Goal: Task Accomplishment & Management: Use online tool/utility

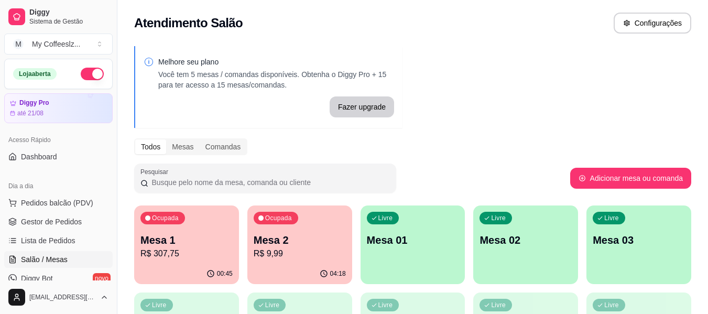
click at [361, 29] on div "Atendimento Salão Configurações" at bounding box center [412, 23] width 557 height 21
click at [408, 260] on div "Livre Mesa 01" at bounding box center [413, 238] width 105 height 66
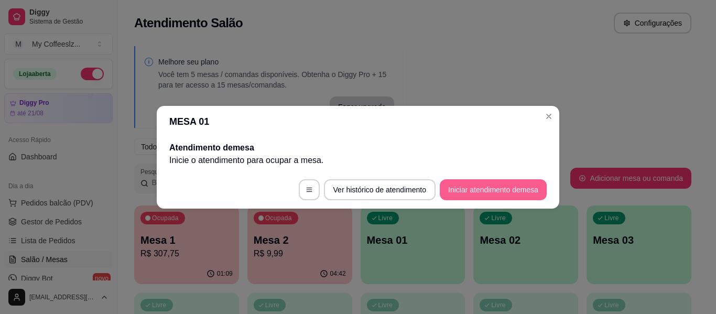
click at [488, 186] on button "Iniciar atendimento de mesa" at bounding box center [493, 189] width 107 height 21
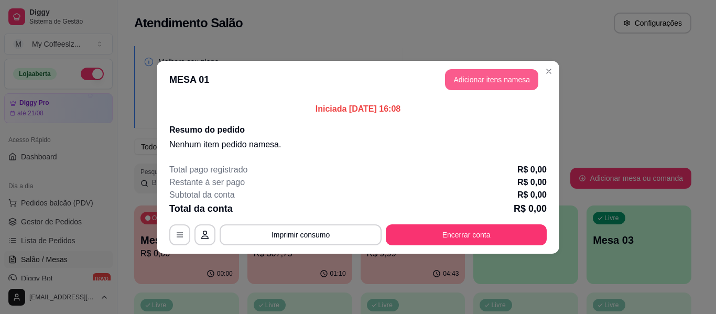
click at [466, 89] on button "Adicionar itens na mesa" at bounding box center [491, 79] width 93 height 21
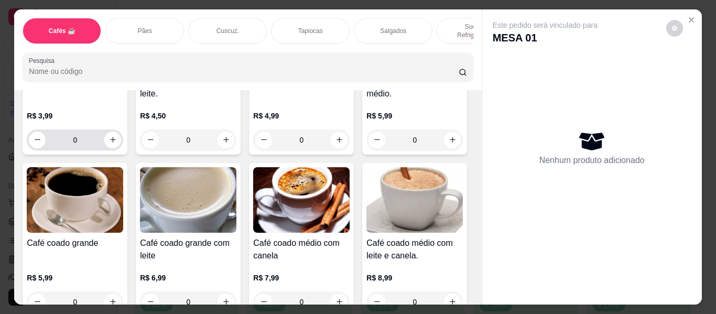
scroll to position [52, 0]
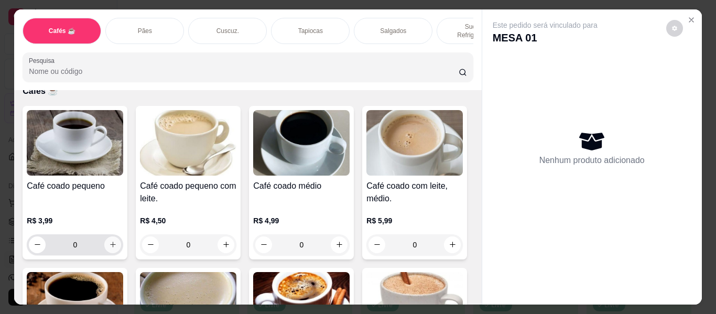
click at [112, 241] on icon "increase-product-quantity" at bounding box center [113, 245] width 8 height 8
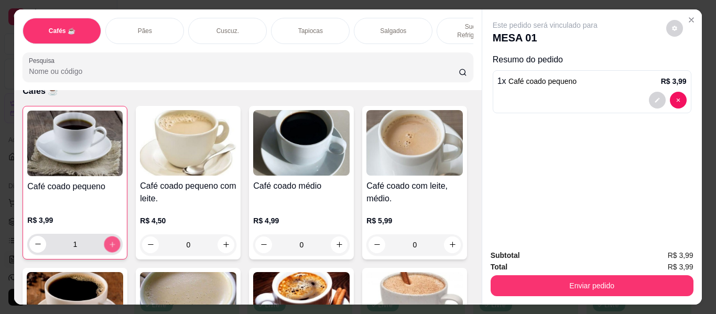
click at [112, 241] on icon "increase-product-quantity" at bounding box center [112, 245] width 8 height 8
type input "2"
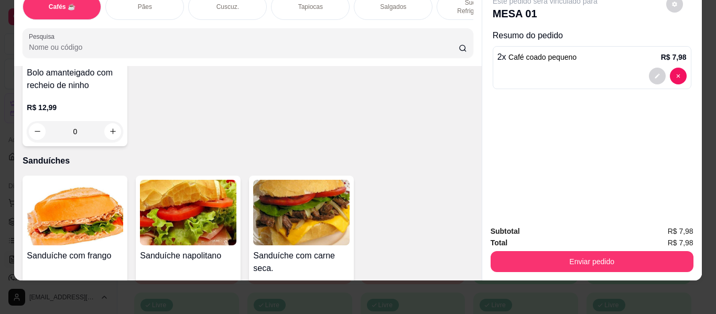
scroll to position [4927, 0]
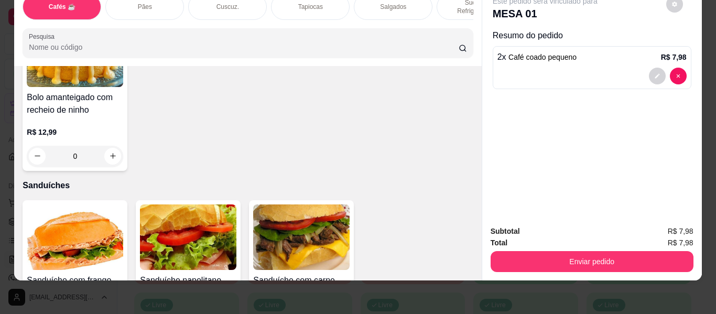
type input "1"
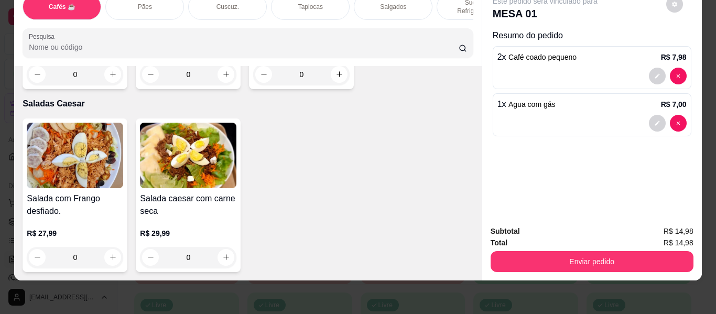
scroll to position [6080, 0]
type input "1"
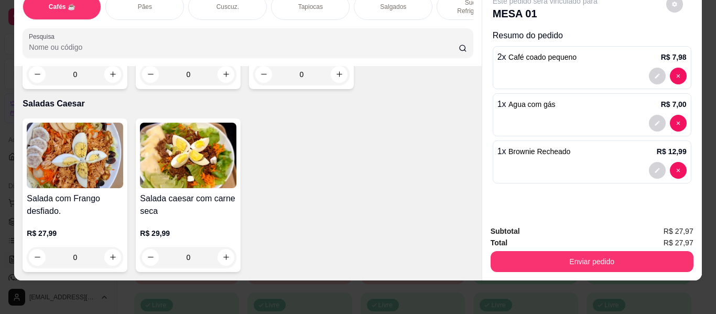
type input "1"
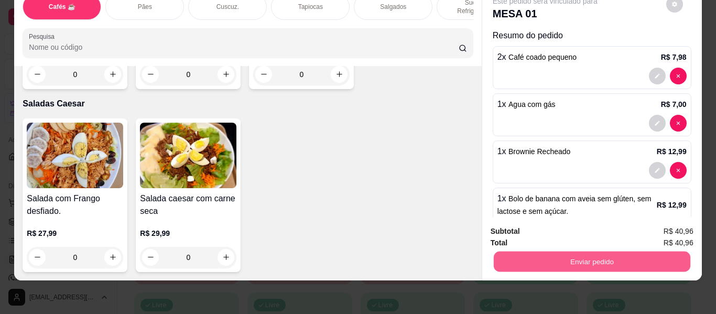
click at [533, 254] on button "Enviar pedido" at bounding box center [591, 262] width 197 height 20
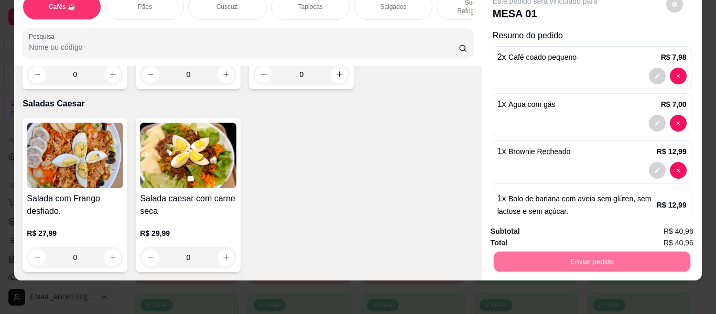
click at [545, 231] on button "Não registrar e enviar pedido" at bounding box center [557, 228] width 109 height 20
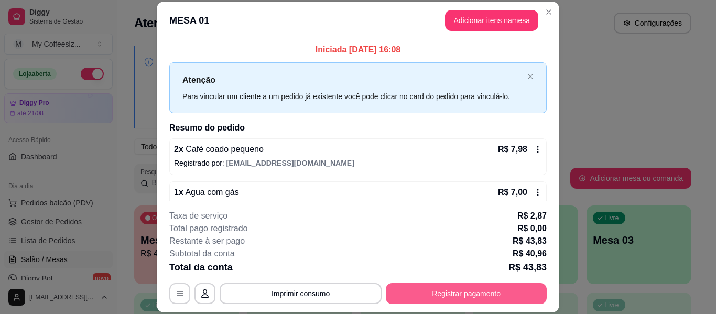
click at [415, 299] on button "Registrar pagamento" at bounding box center [466, 293] width 161 height 21
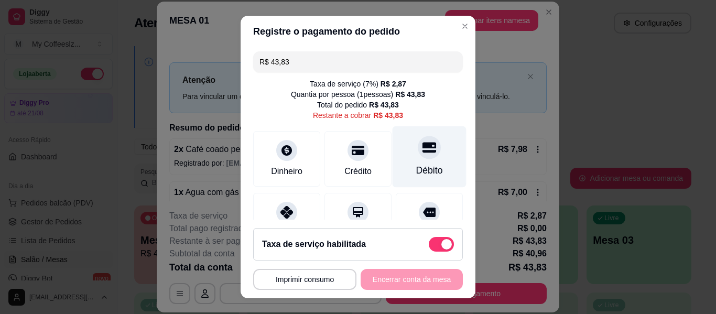
click at [416, 134] on div "Débito" at bounding box center [430, 156] width 74 height 61
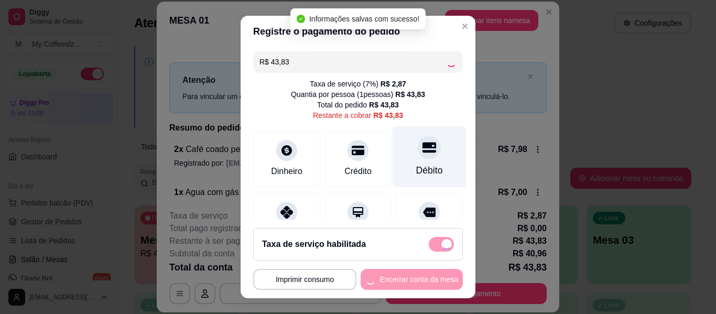
type input "R$ 0,00"
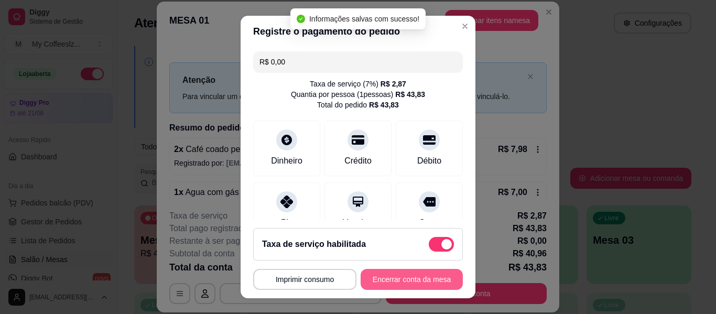
click at [394, 272] on button "Encerrar conta da mesa" at bounding box center [412, 279] width 102 height 21
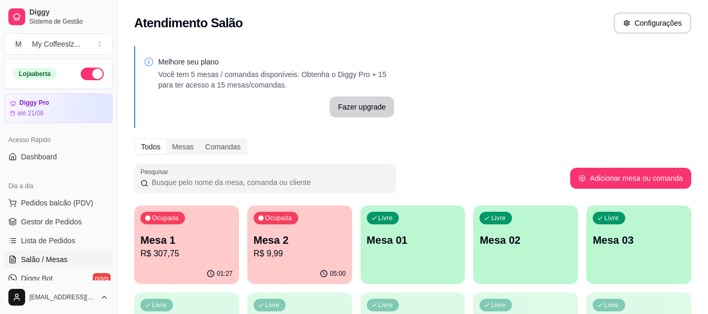
click at [417, 226] on div "Livre Mesa 01" at bounding box center [413, 238] width 105 height 66
click at [324, 240] on p "Mesa 2" at bounding box center [300, 240] width 90 height 14
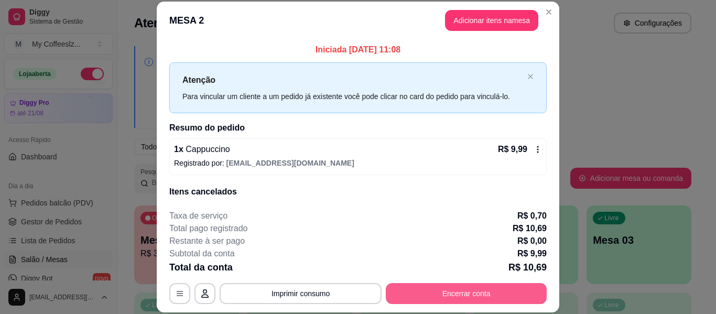
click at [435, 299] on button "Encerrar conta" at bounding box center [466, 293] width 161 height 21
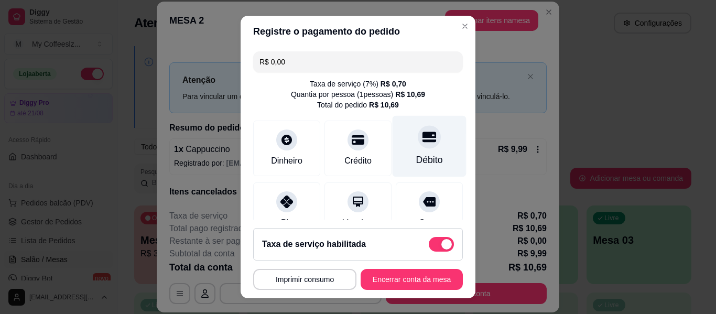
click at [397, 153] on div "Débito" at bounding box center [430, 146] width 74 height 61
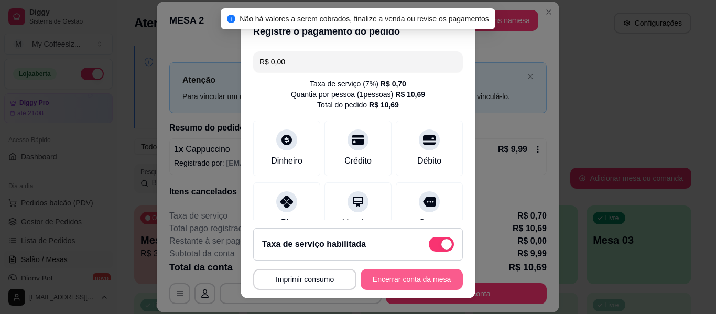
click at [382, 280] on button "Encerrar conta da mesa" at bounding box center [412, 279] width 102 height 21
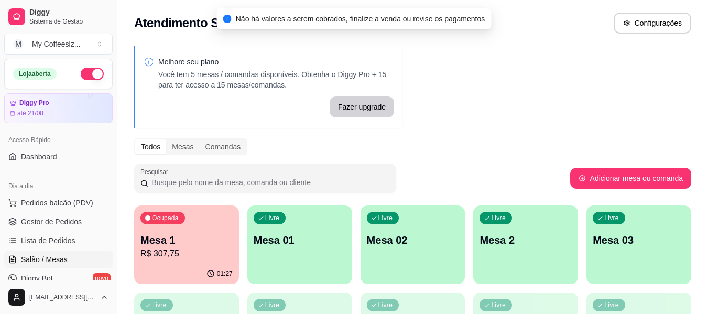
click at [302, 263] on div "Livre Mesa 01" at bounding box center [299, 238] width 105 height 66
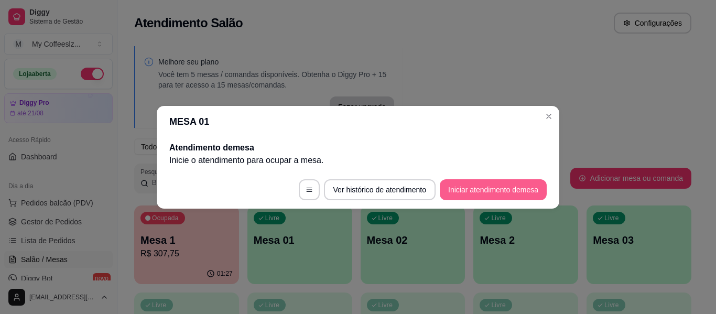
click at [452, 188] on button "Iniciar atendimento de mesa" at bounding box center [493, 189] width 107 height 21
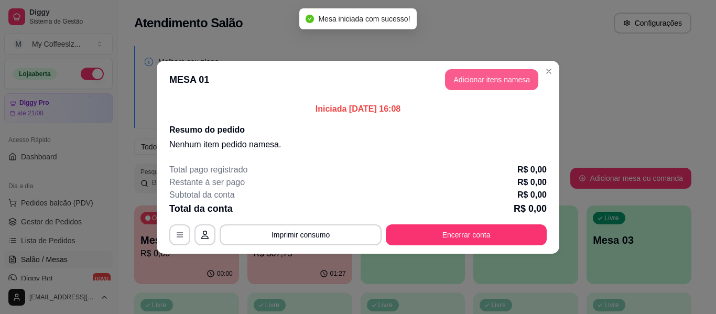
click at [490, 79] on button "Adicionar itens na mesa" at bounding box center [491, 79] width 93 height 21
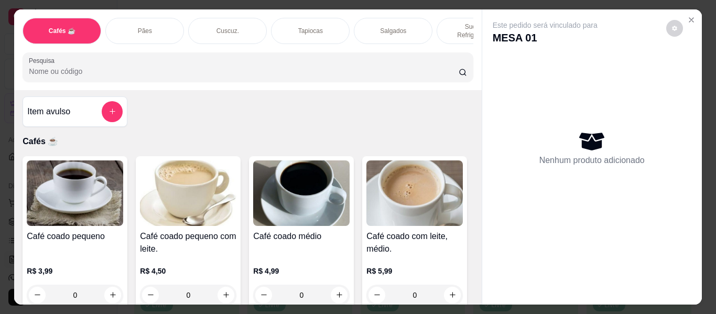
scroll to position [0, 0]
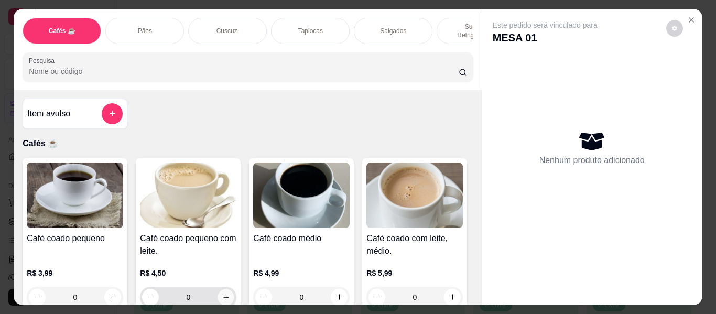
click at [222, 294] on icon "increase-product-quantity" at bounding box center [226, 298] width 8 height 8
type input "3"
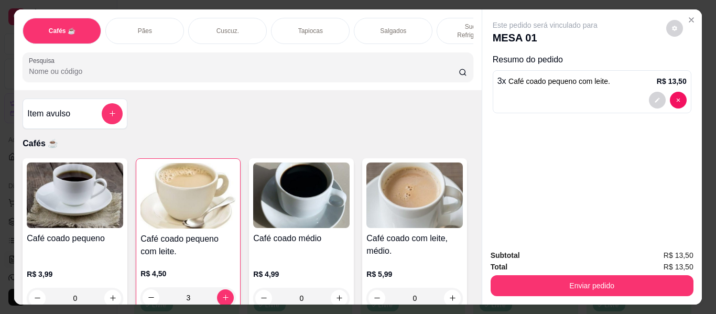
click at [449, 23] on p "Sucos e Refrigerantes" at bounding box center [476, 31] width 61 height 17
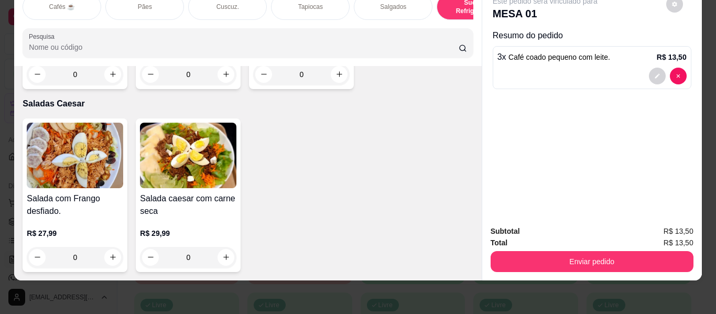
scroll to position [6240, 0]
type input "1"
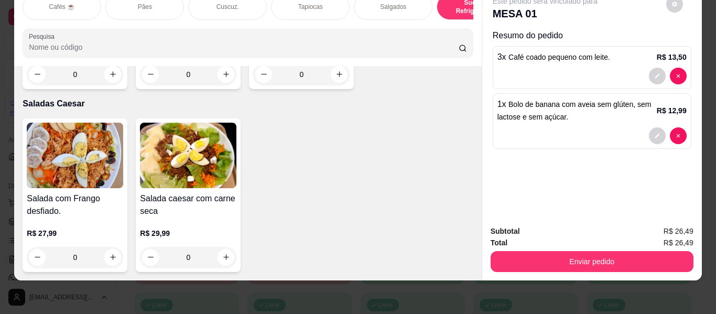
scroll to position [5925, 0]
type input "1"
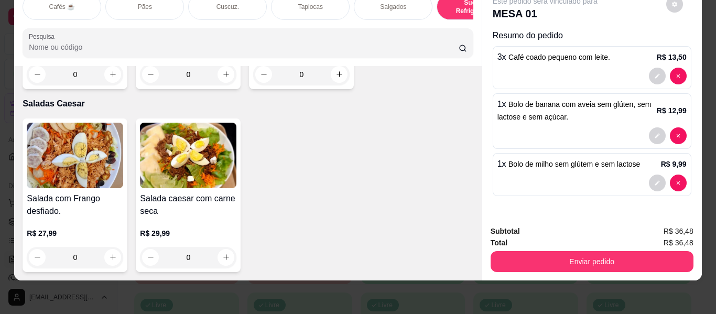
click at [306, 5] on div "Tapiocas" at bounding box center [310, 7] width 79 height 26
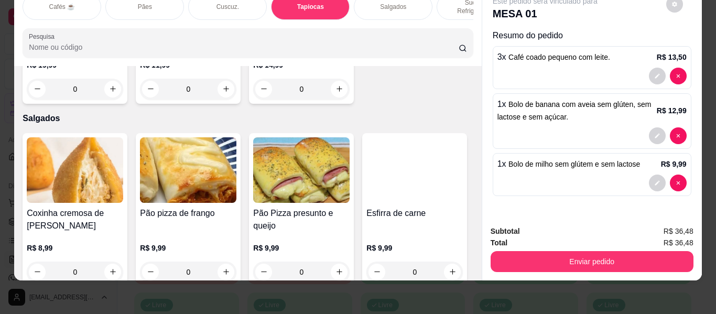
scroll to position [24, 0]
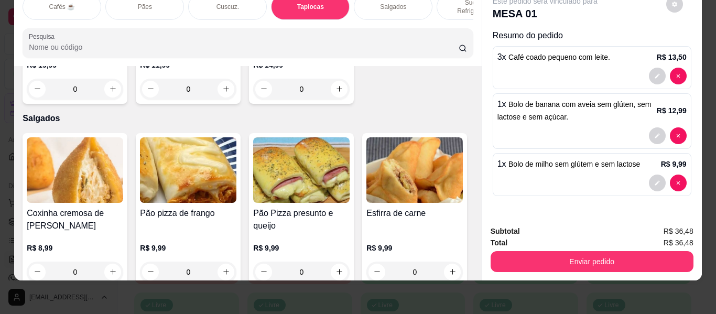
type input "1"
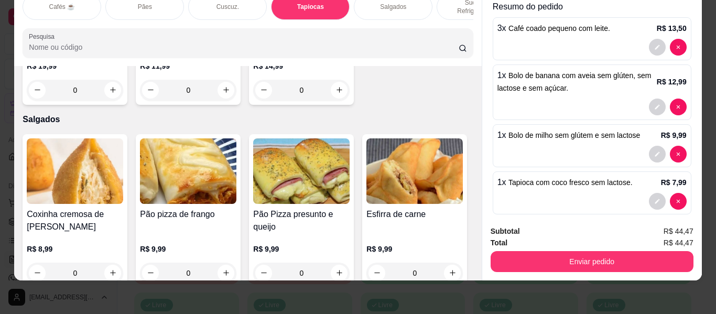
scroll to position [40, 0]
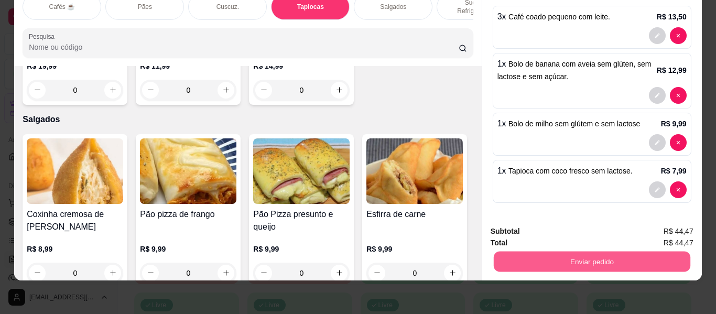
click at [587, 253] on button "Enviar pedido" at bounding box center [591, 262] width 197 height 20
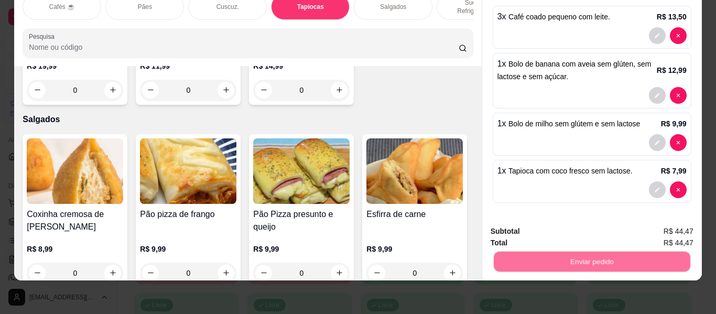
click at [577, 229] on button "Não registrar e enviar pedido" at bounding box center [557, 231] width 106 height 19
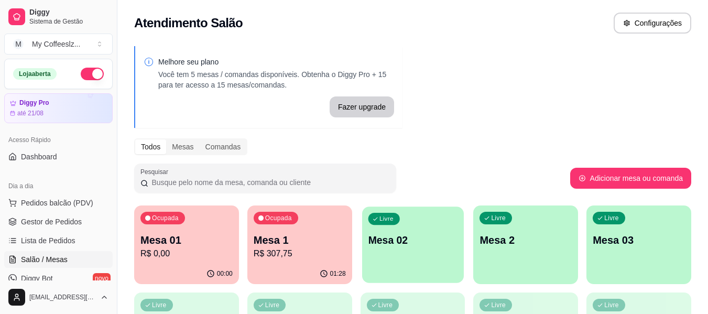
click at [418, 234] on p "Mesa 02" at bounding box center [413, 240] width 90 height 14
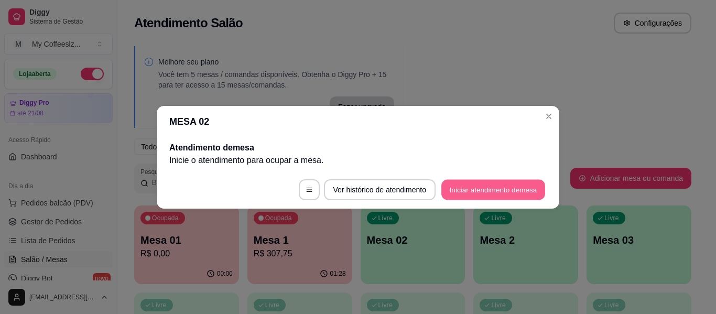
click at [453, 184] on button "Iniciar atendimento de mesa" at bounding box center [493, 189] width 104 height 20
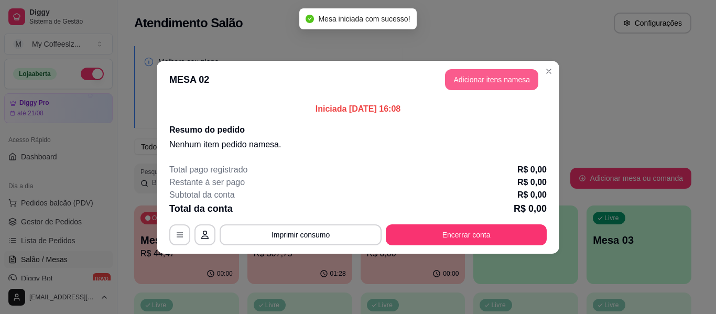
click at [472, 79] on button "Adicionar itens na mesa" at bounding box center [491, 79] width 93 height 21
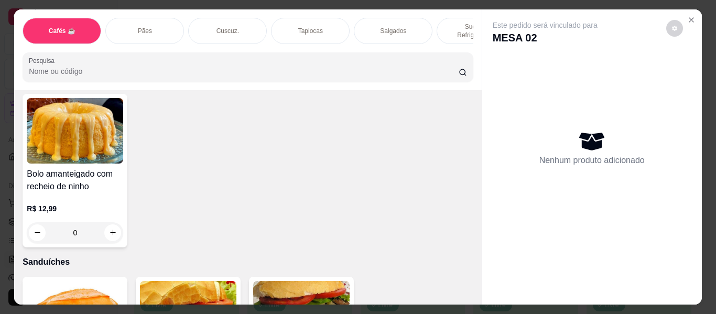
scroll to position [5032, 0]
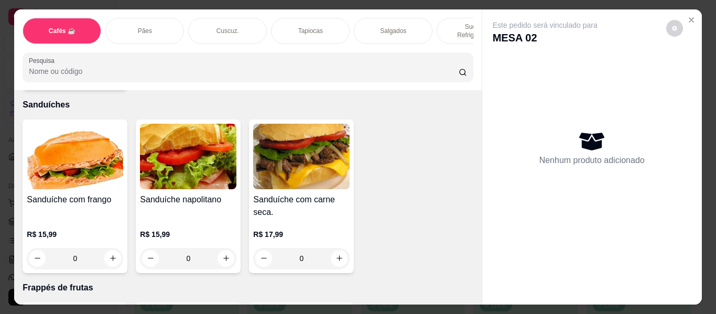
type input "1"
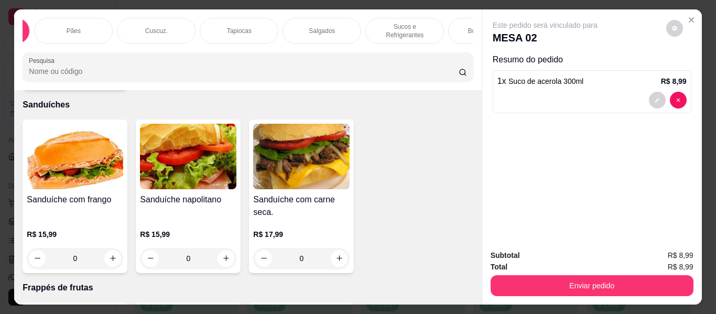
scroll to position [0, 84]
click at [458, 27] on div "Bolos e Tortas" at bounding box center [475, 31] width 79 height 26
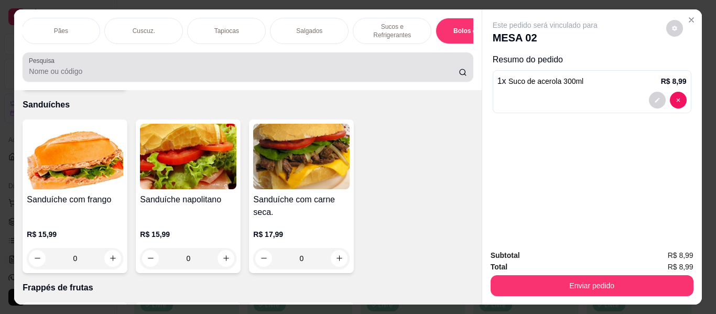
scroll to position [28, 0]
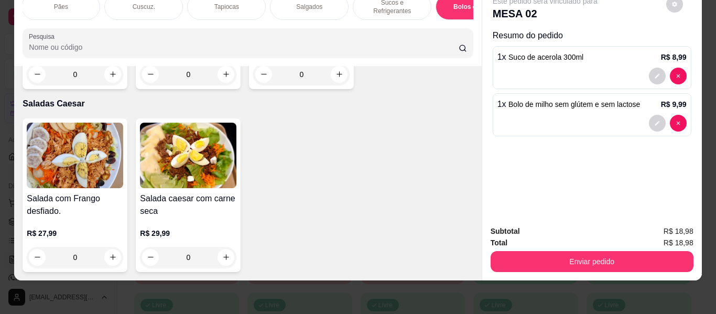
type input "1"
click at [496, 248] on div "Enviar pedido" at bounding box center [592, 260] width 203 height 24
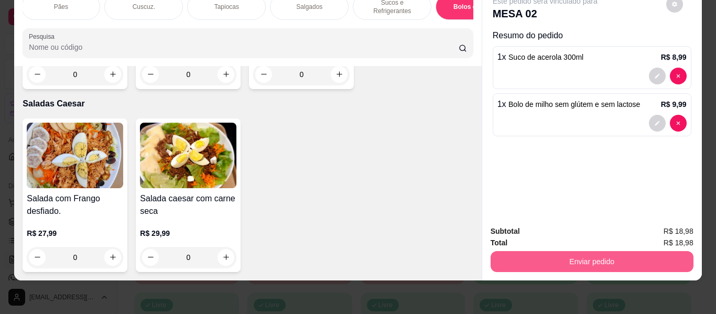
click at [504, 251] on button "Enviar pedido" at bounding box center [592, 261] width 203 height 21
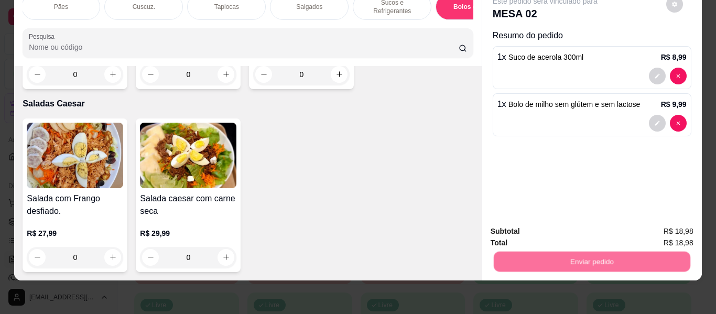
click at [521, 223] on button "Não registrar e enviar pedido" at bounding box center [557, 227] width 106 height 19
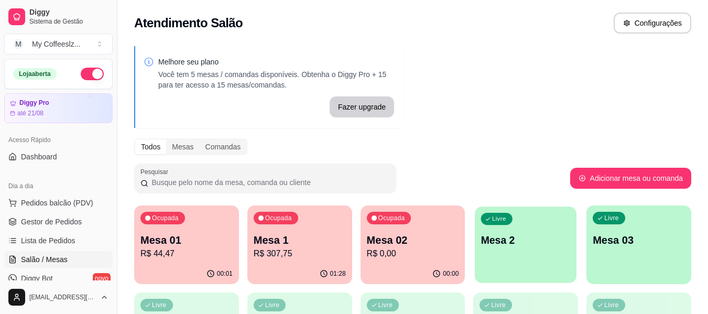
click at [526, 249] on div "Livre Mesa 2" at bounding box center [526, 239] width 102 height 64
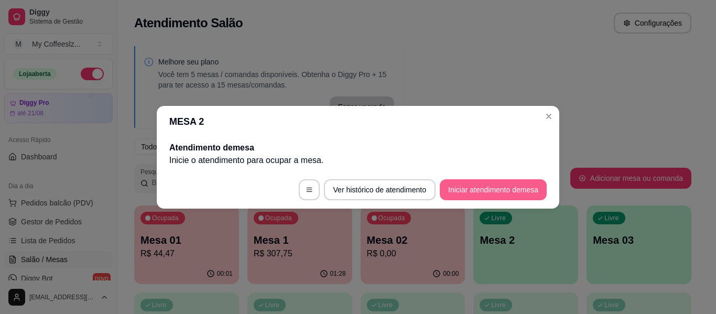
click at [474, 189] on button "Iniciar atendimento de mesa" at bounding box center [493, 189] width 107 height 21
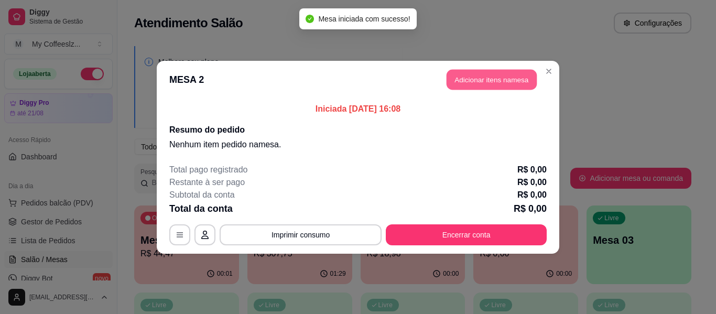
click at [483, 77] on button "Adicionar itens na mesa" at bounding box center [492, 79] width 90 height 20
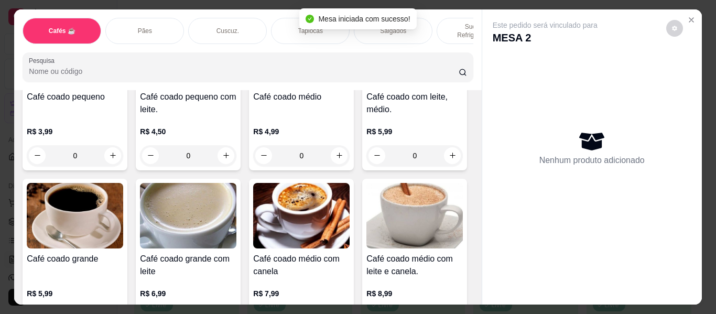
scroll to position [157, 0]
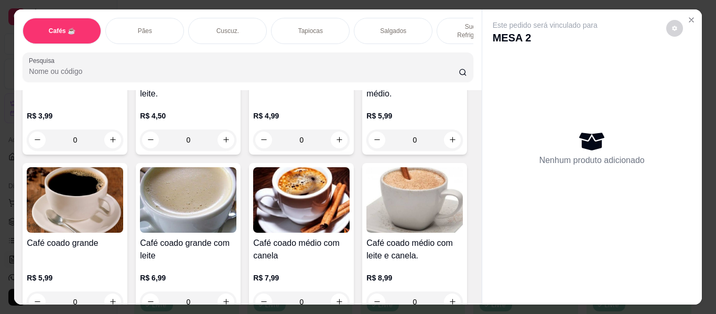
click at [460, 23] on p "Sucos e Refrigerantes" at bounding box center [476, 31] width 61 height 17
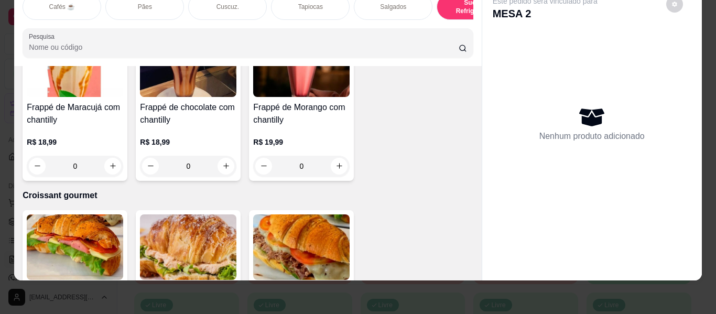
scroll to position [5348, 0]
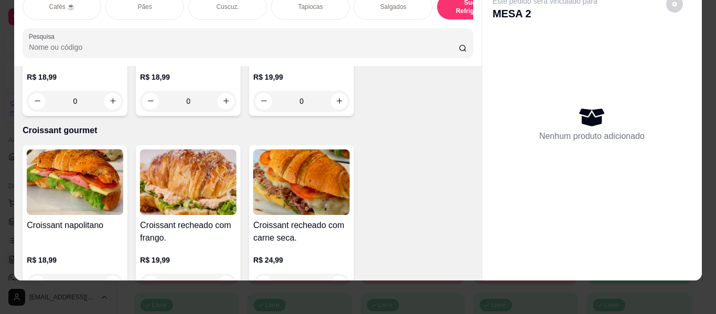
type input "1"
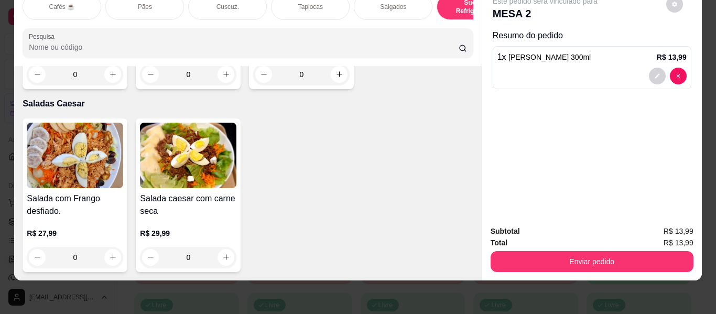
scroll to position [5977, 0]
type input "1"
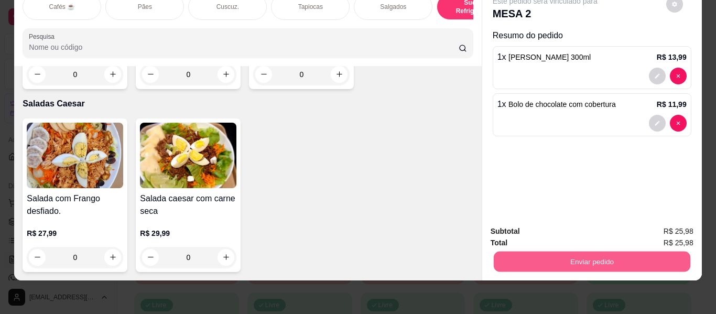
click at [536, 258] on button "Enviar pedido" at bounding box center [591, 262] width 197 height 20
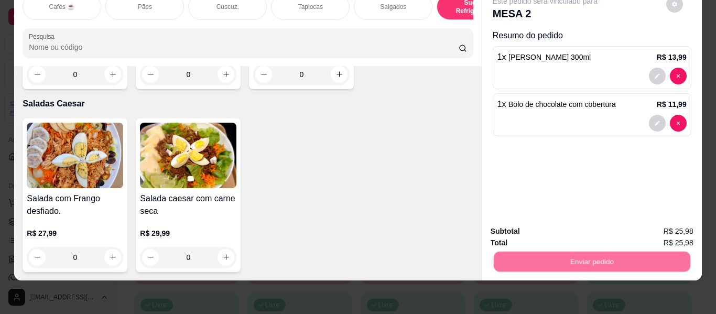
click at [545, 228] on button "Não registrar e enviar pedido" at bounding box center [557, 228] width 109 height 20
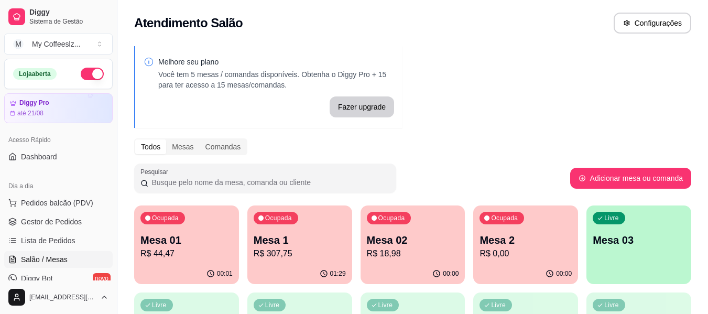
click at [521, 256] on p "R$ 0,00" at bounding box center [526, 253] width 92 height 13
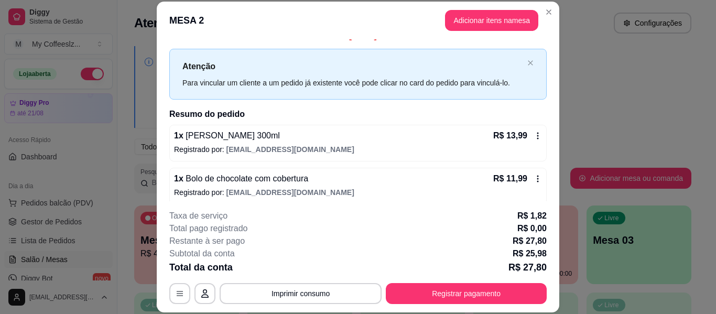
scroll to position [21, 0]
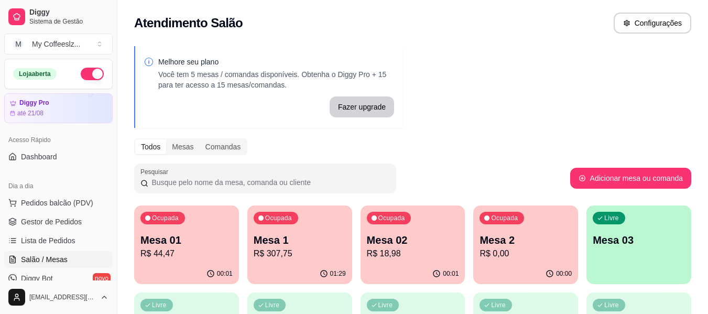
click at [420, 249] on p "R$ 18,98" at bounding box center [413, 253] width 92 height 13
click at [211, 242] on p "Mesa 01" at bounding box center [187, 240] width 90 height 14
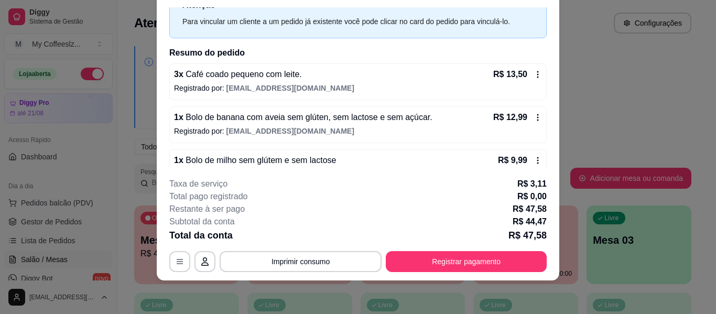
scroll to position [2, 0]
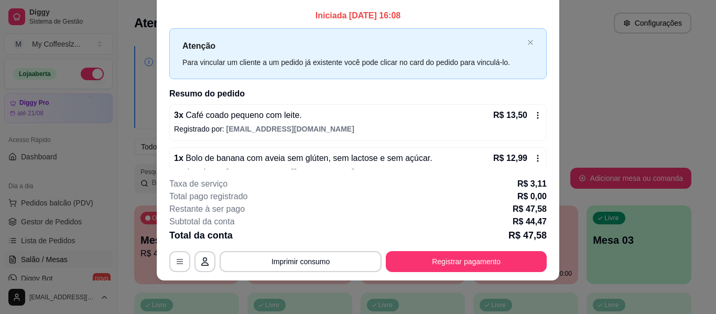
click at [534, 112] on icon at bounding box center [538, 115] width 8 height 8
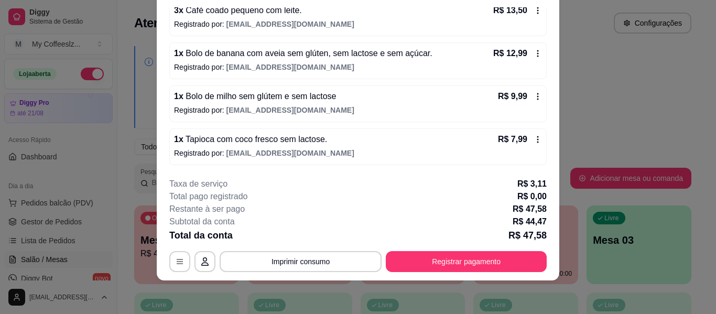
scroll to position [0, 0]
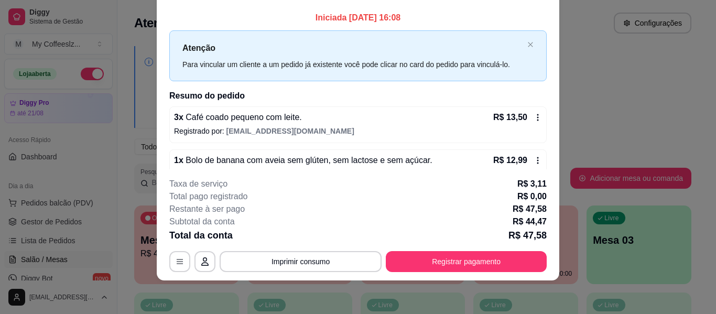
click at [534, 116] on icon at bounding box center [538, 117] width 8 height 8
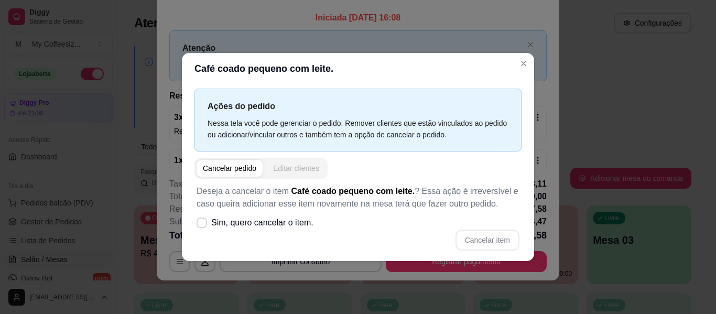
click at [296, 165] on div "Editar clientes" at bounding box center [296, 168] width 46 height 10
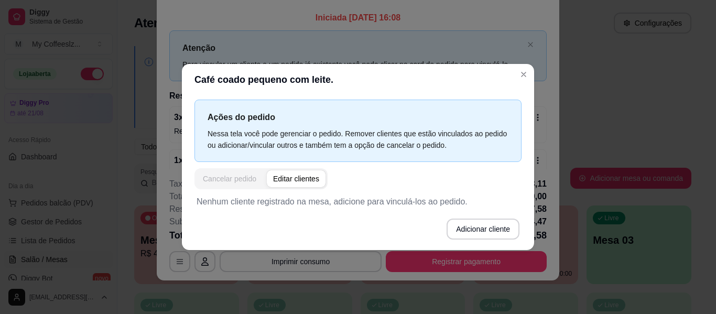
click at [241, 177] on div "Cancelar pedido" at bounding box center [229, 178] width 53 height 10
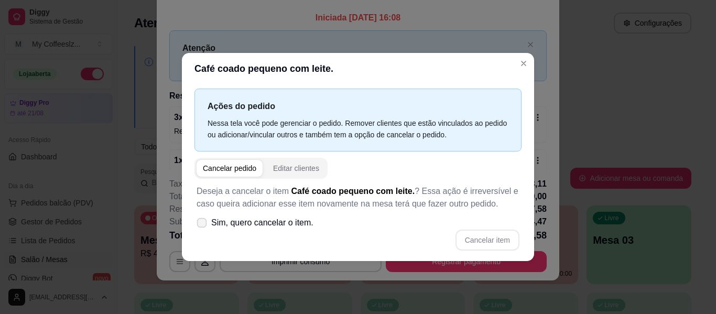
click at [210, 219] on label "Sim, quero cancelar o item." at bounding box center [254, 222] width 125 height 21
click at [203, 224] on input "Sim, quero cancelar o item." at bounding box center [199, 227] width 7 height 7
checkbox input "true"
click at [492, 235] on button "Cancelar item" at bounding box center [487, 240] width 64 height 21
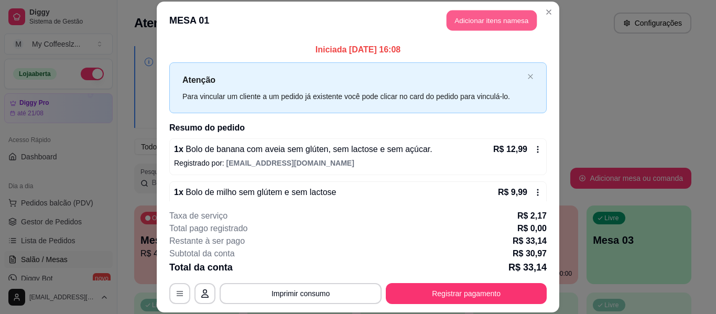
click at [463, 24] on button "Adicionar itens na mesa" at bounding box center [492, 20] width 90 height 20
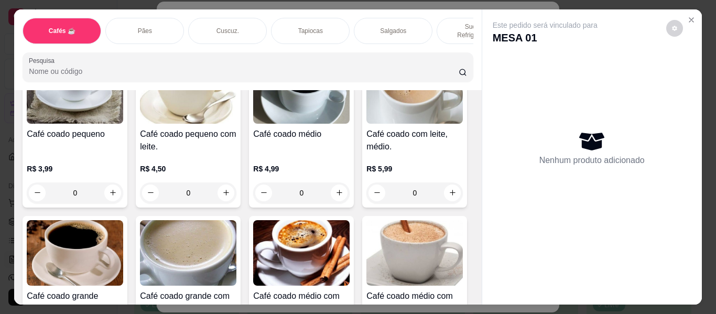
scroll to position [105, 0]
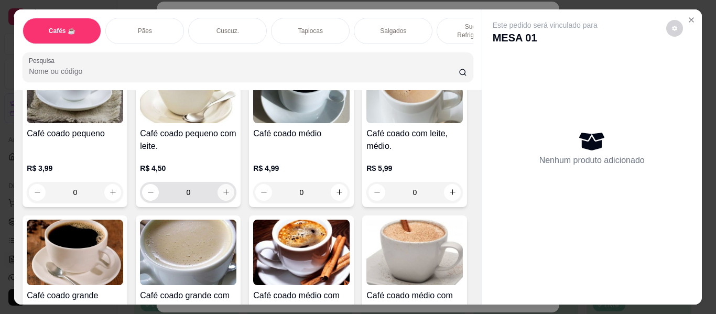
click at [222, 184] on button "increase-product-quantity" at bounding box center [226, 192] width 17 height 17
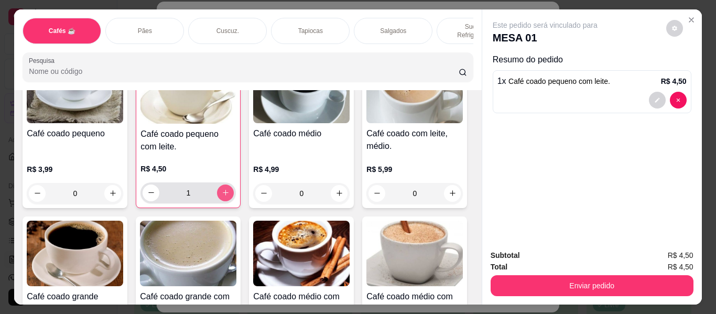
click at [222, 184] on button "increase-product-quantity" at bounding box center [225, 192] width 17 height 17
type input "2"
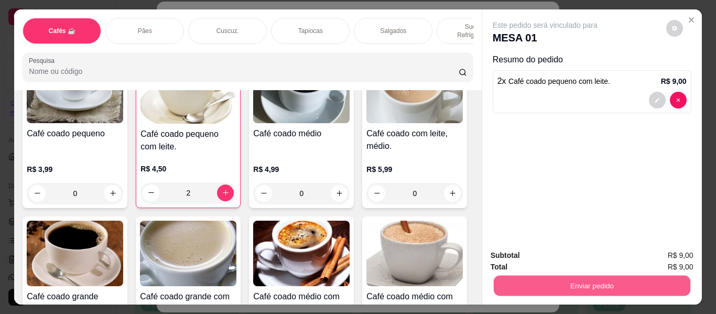
click at [569, 281] on button "Enviar pedido" at bounding box center [591, 286] width 197 height 20
click at [560, 282] on button "Enviar pedido" at bounding box center [591, 286] width 197 height 20
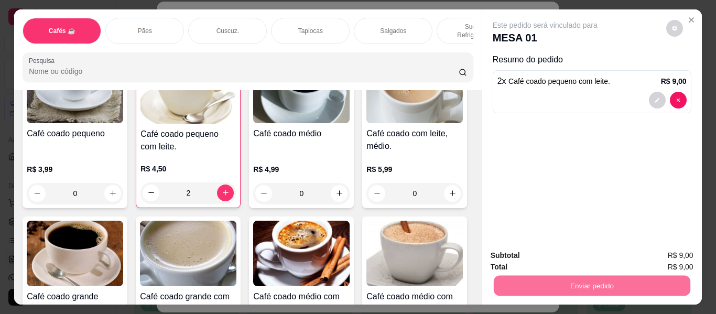
click at [554, 253] on button "Não registrar e enviar pedido" at bounding box center [557, 256] width 109 height 20
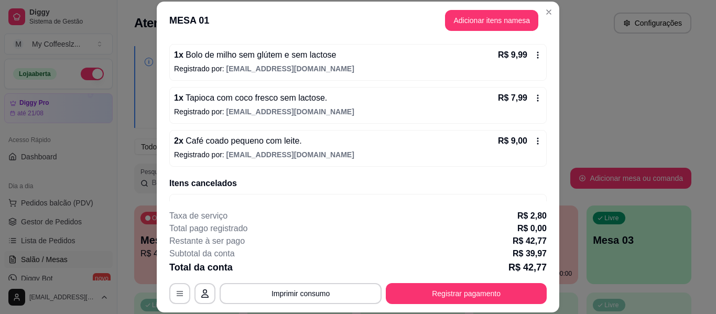
scroll to position [114, 0]
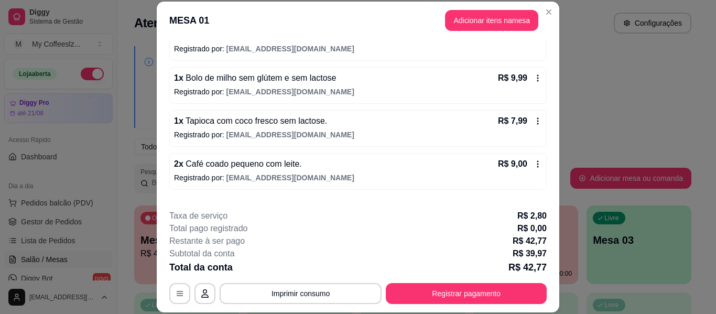
click at [519, 116] on div "R$ 7,99" at bounding box center [520, 121] width 44 height 13
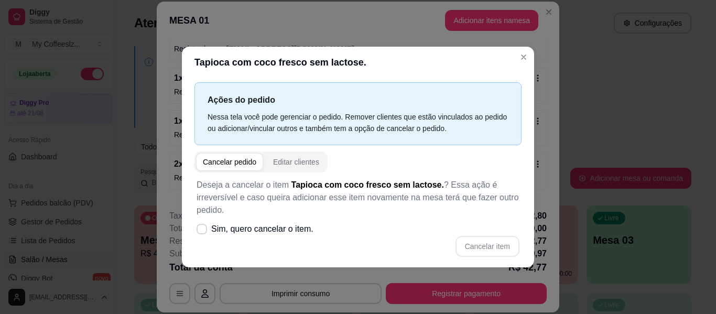
click at [519, 116] on div "Ações do pedido Nessa tela você pode gerenciar o pedido. Remover clientes que e…" at bounding box center [357, 113] width 327 height 62
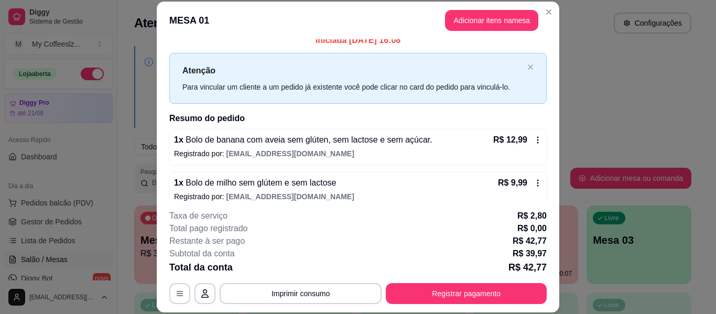
scroll to position [62, 0]
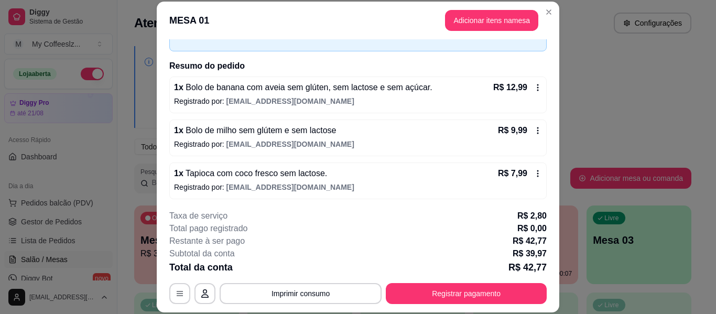
click at [378, 84] on span "Bolo de banana com aveia sem glúten, sem lactose e sem açúcar." at bounding box center [307, 87] width 249 height 9
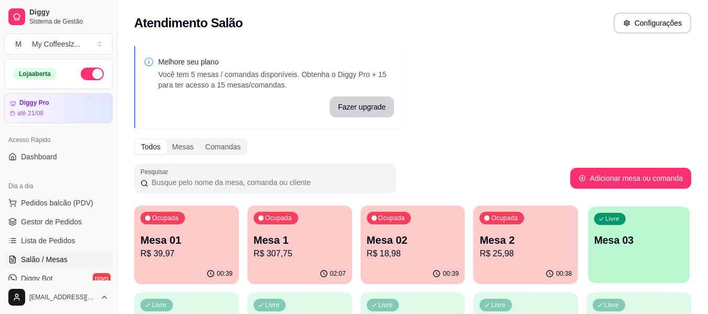
click at [649, 252] on div "Livre Mesa 03" at bounding box center [639, 239] width 102 height 64
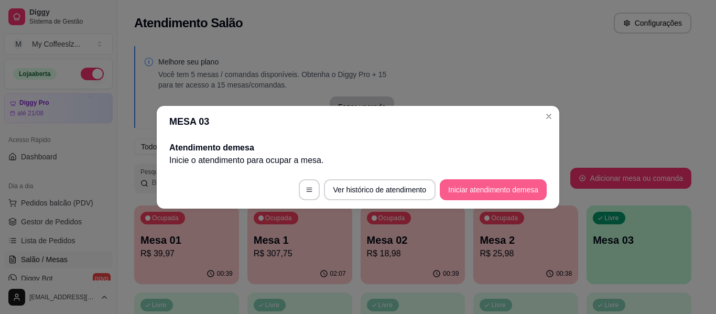
click at [455, 190] on button "Iniciar atendimento de mesa" at bounding box center [493, 189] width 107 height 21
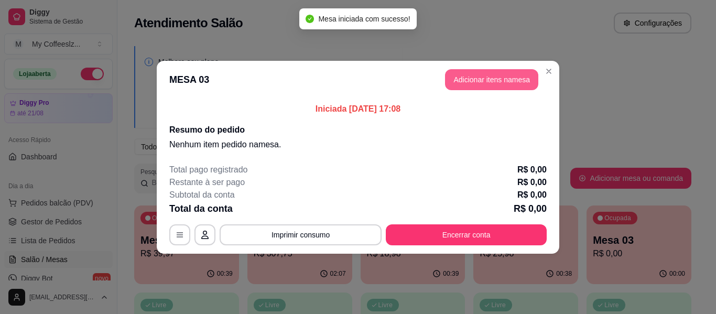
click at [470, 80] on button "Adicionar itens na mesa" at bounding box center [491, 79] width 93 height 21
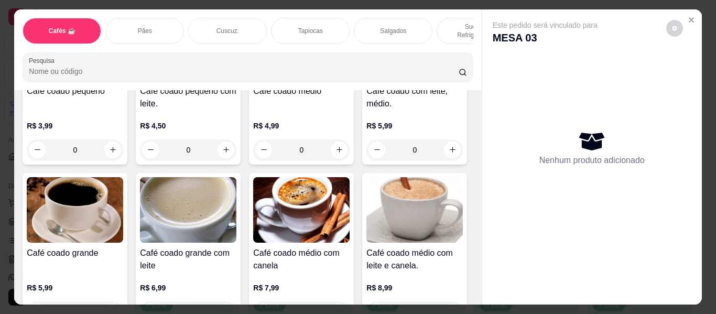
scroll to position [52, 0]
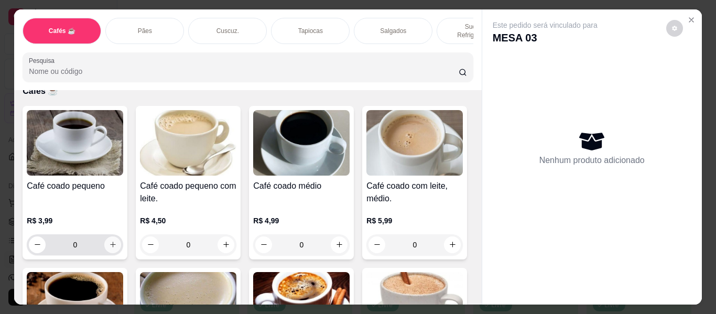
click at [104, 239] on button "increase-product-quantity" at bounding box center [112, 244] width 17 height 17
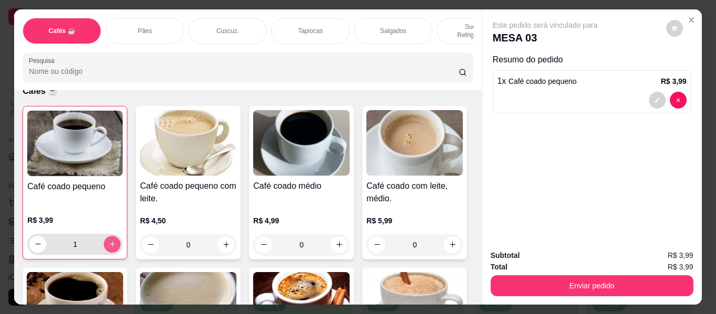
click at [108, 240] on icon "increase-product-quantity" at bounding box center [112, 244] width 8 height 8
type input "4"
click at [317, 27] on p "Tapiocas" at bounding box center [310, 31] width 25 height 8
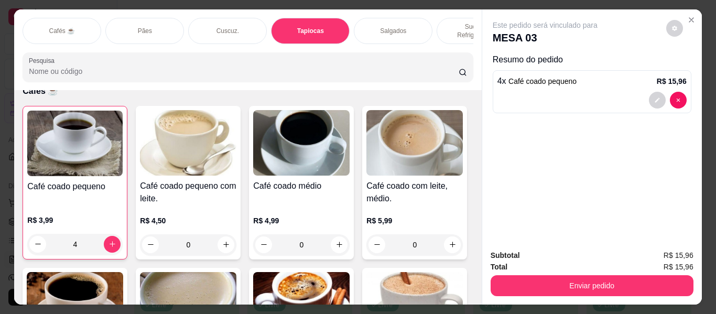
scroll to position [28, 0]
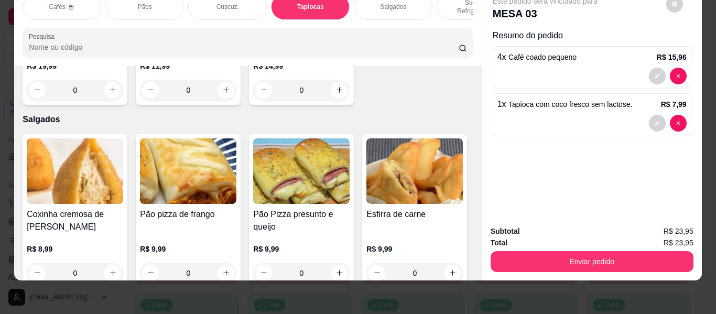
type input "2"
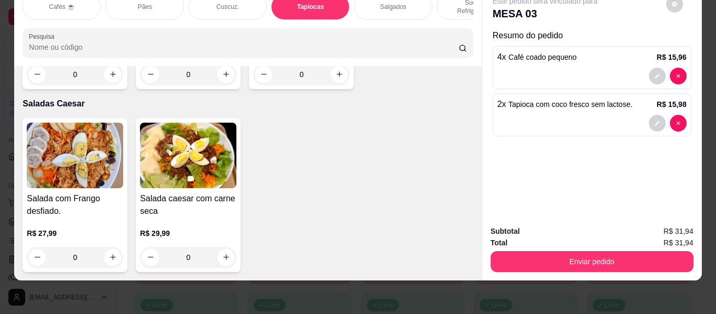
scroll to position [6254, 0]
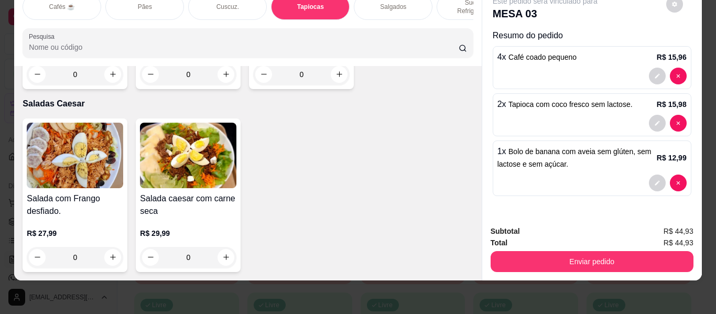
type input "2"
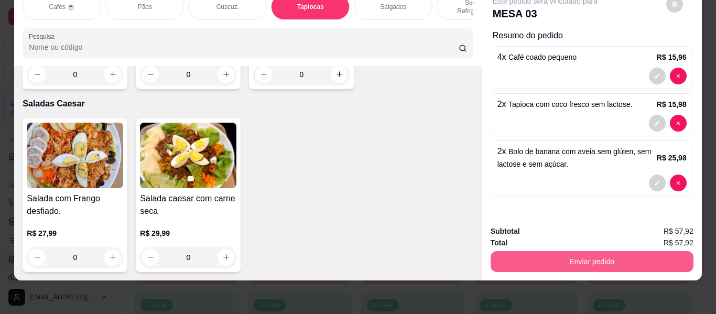
click at [557, 259] on button "Enviar pedido" at bounding box center [592, 261] width 203 height 21
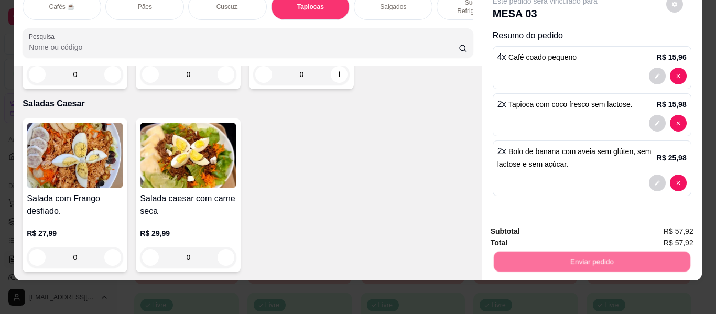
click at [563, 234] on button "Não registrar e enviar pedido" at bounding box center [557, 228] width 109 height 20
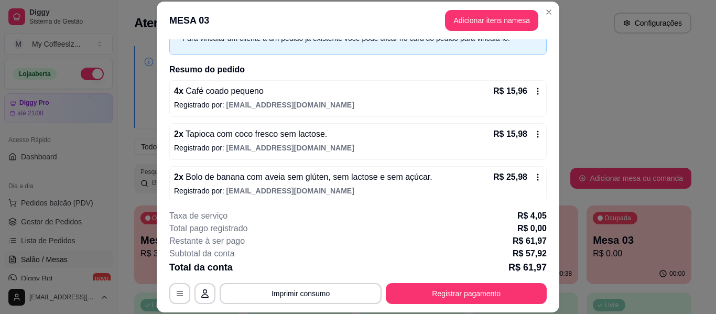
scroll to position [64, 0]
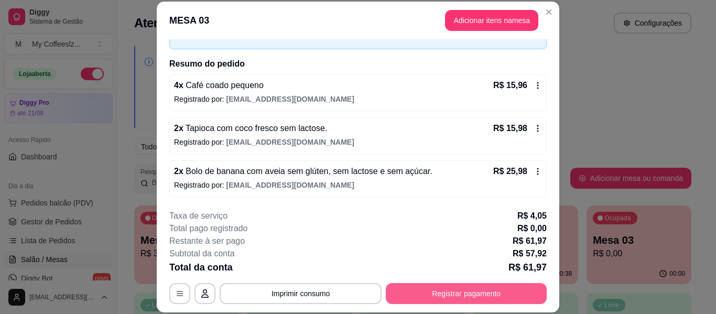
click at [415, 291] on button "Registrar pagamento" at bounding box center [466, 293] width 161 height 21
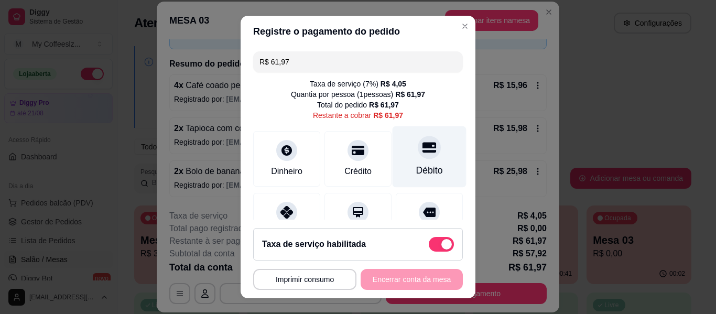
click at [422, 154] on div at bounding box center [429, 147] width 23 height 23
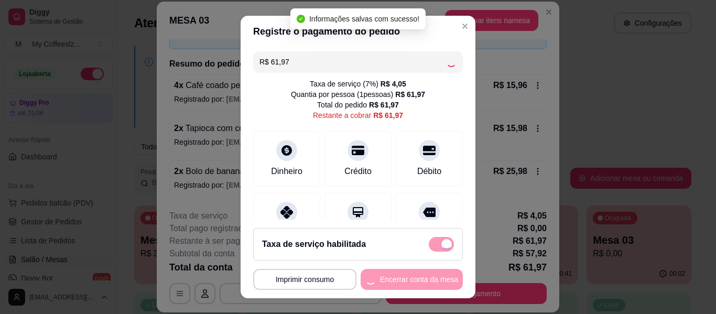
type input "R$ 0,00"
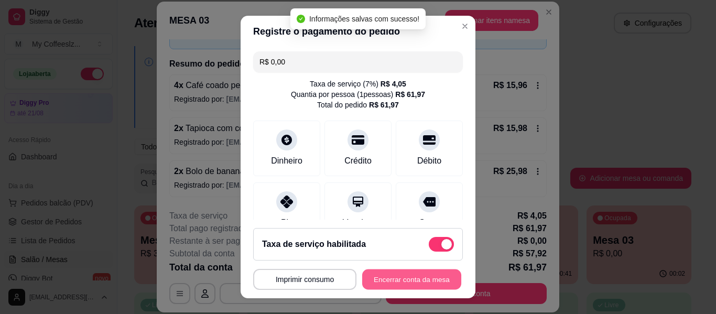
click at [373, 278] on button "Encerrar conta da mesa" at bounding box center [411, 279] width 99 height 20
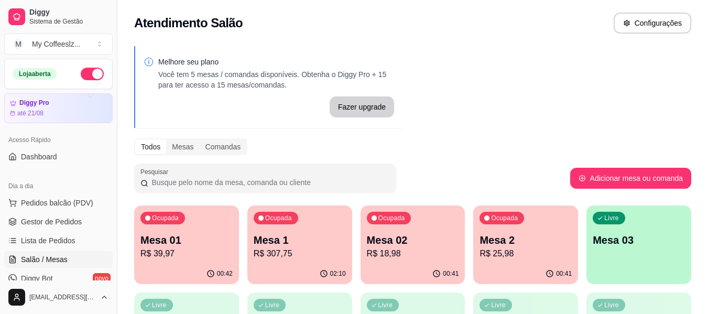
click at [514, 249] on p "R$ 25,98" at bounding box center [526, 253] width 92 height 13
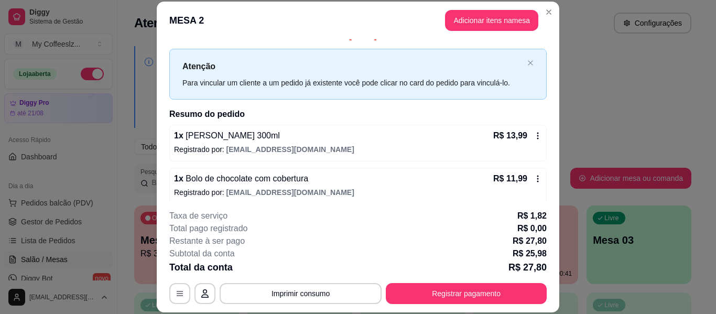
scroll to position [21, 0]
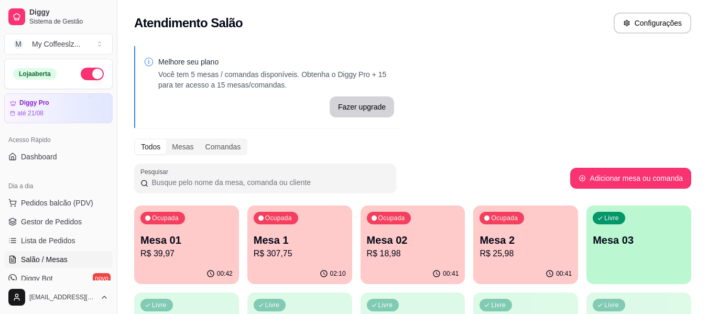
click at [432, 244] on p "Mesa 02" at bounding box center [413, 240] width 92 height 15
